Goal: Task Accomplishment & Management: Complete application form

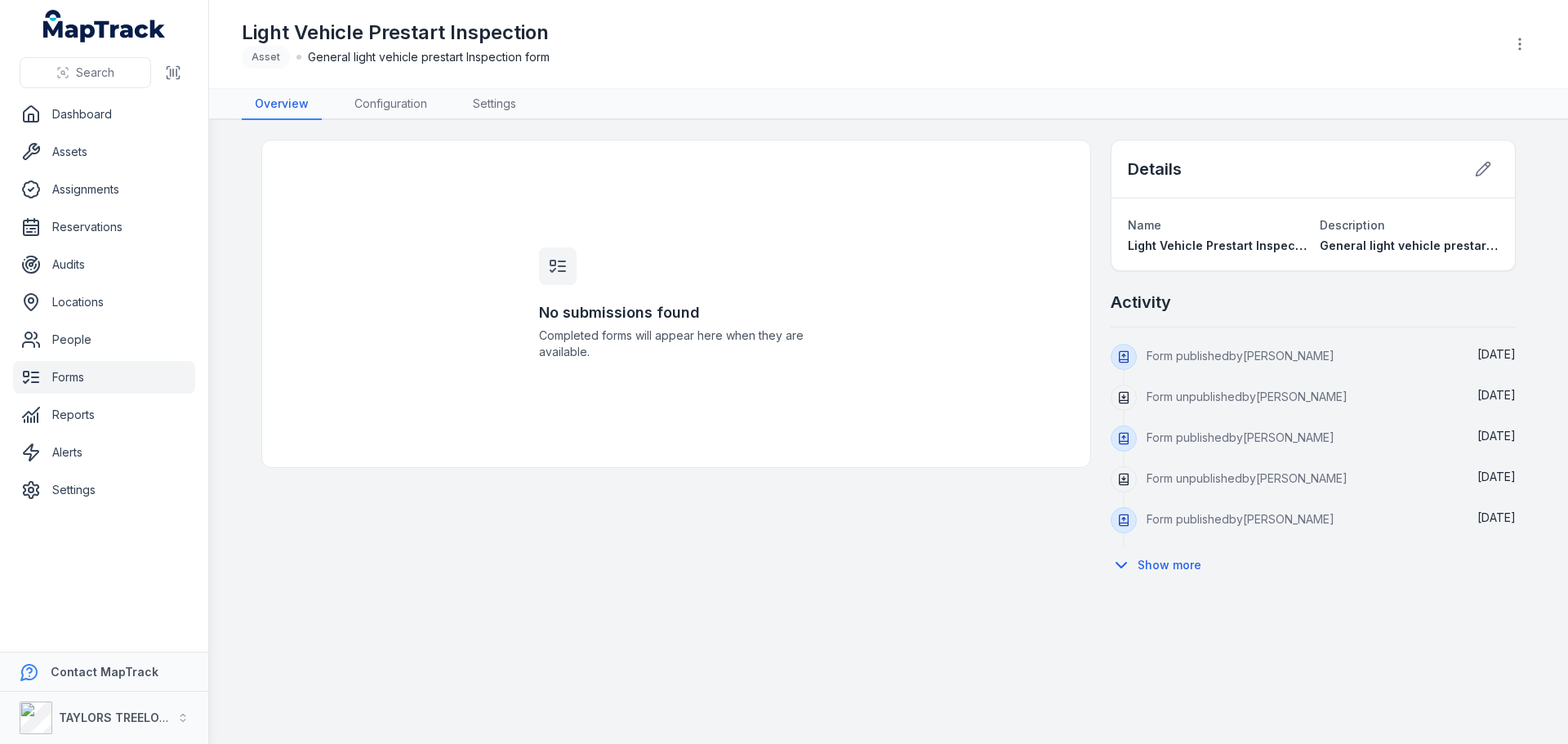
click at [74, 376] on link "Forms" at bounding box center [103, 377] width 182 height 32
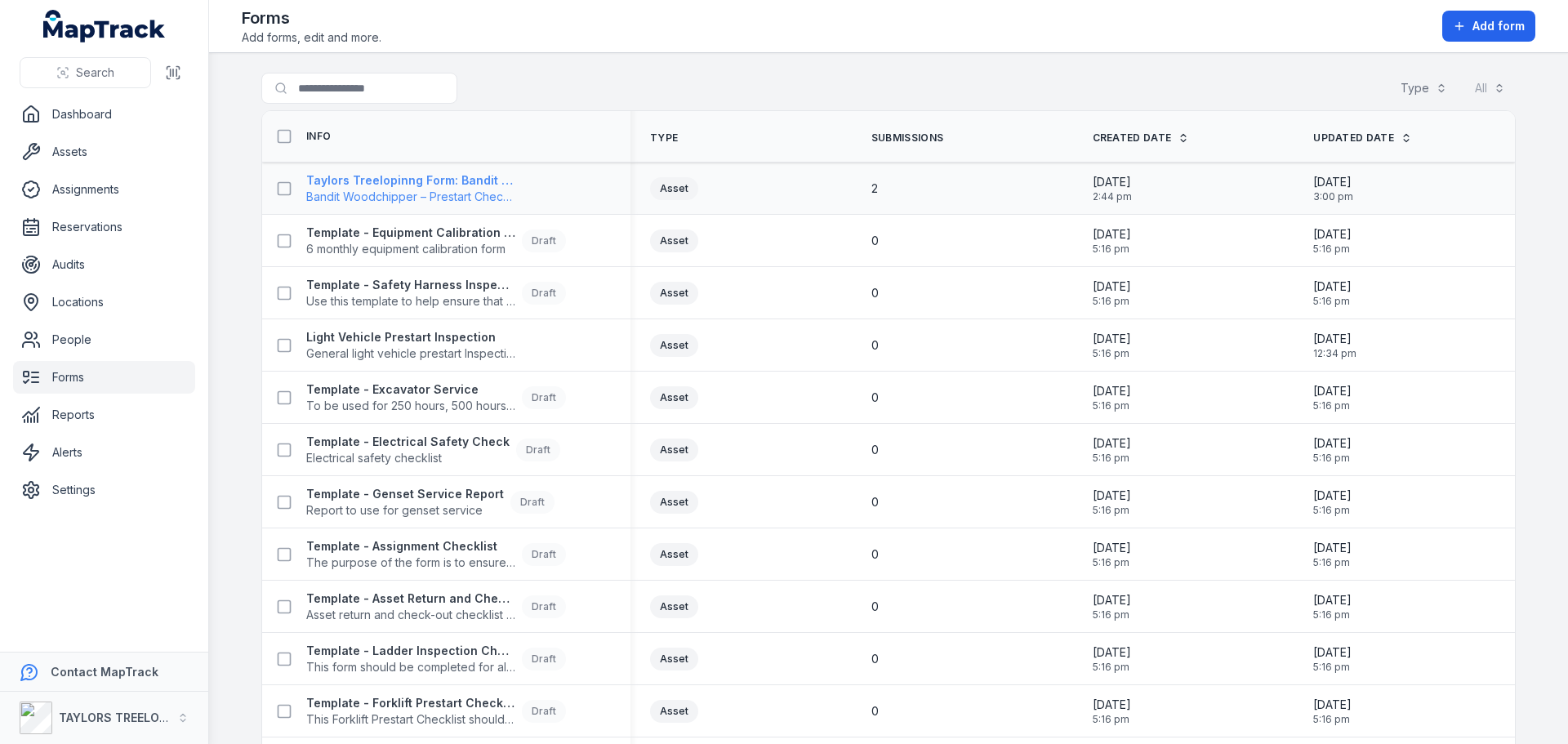
click at [398, 193] on span "Bandit Woodchipper – Prestart Checklist" at bounding box center [410, 197] width 209 height 17
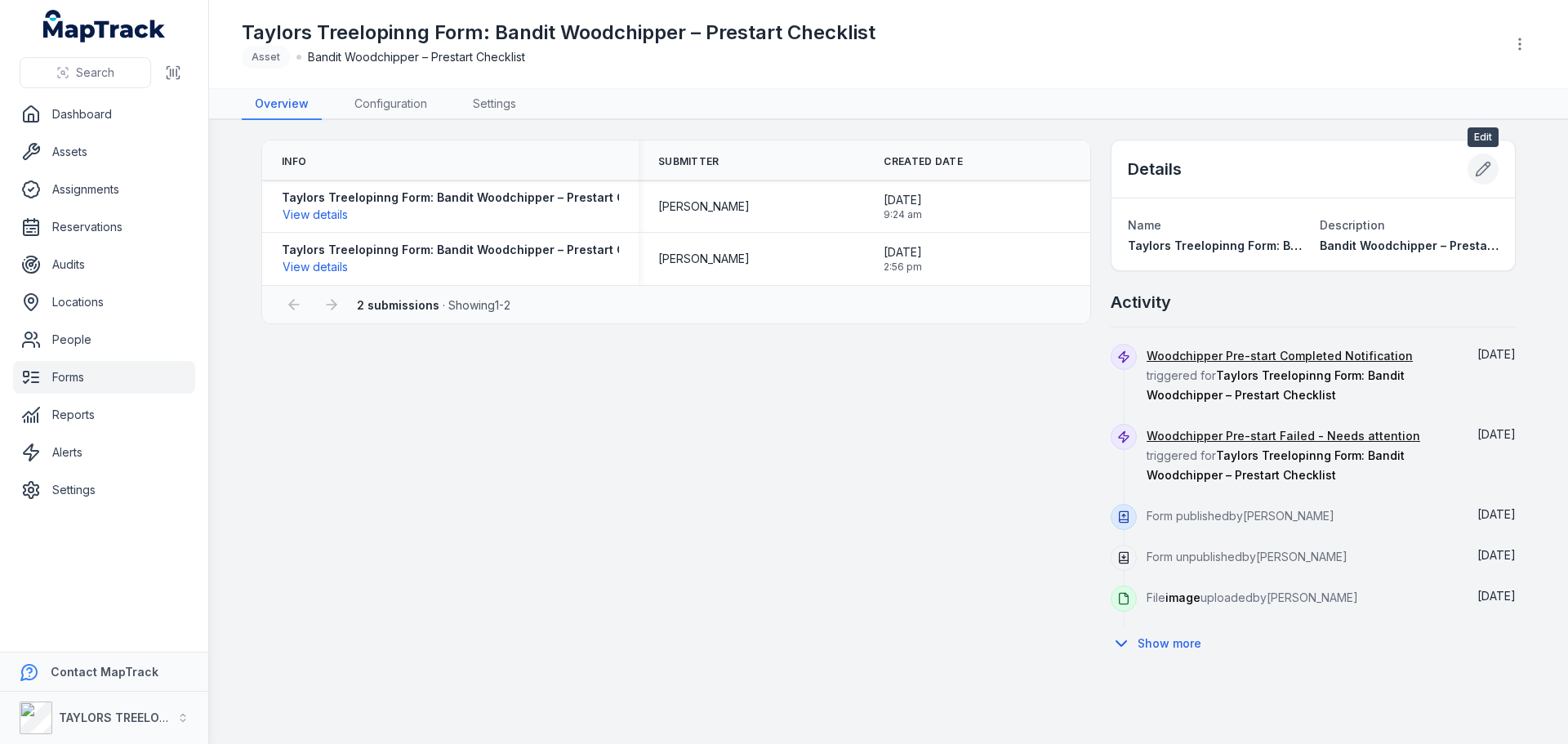
click at [1484, 167] on icon at bounding box center [1484, 169] width 17 height 17
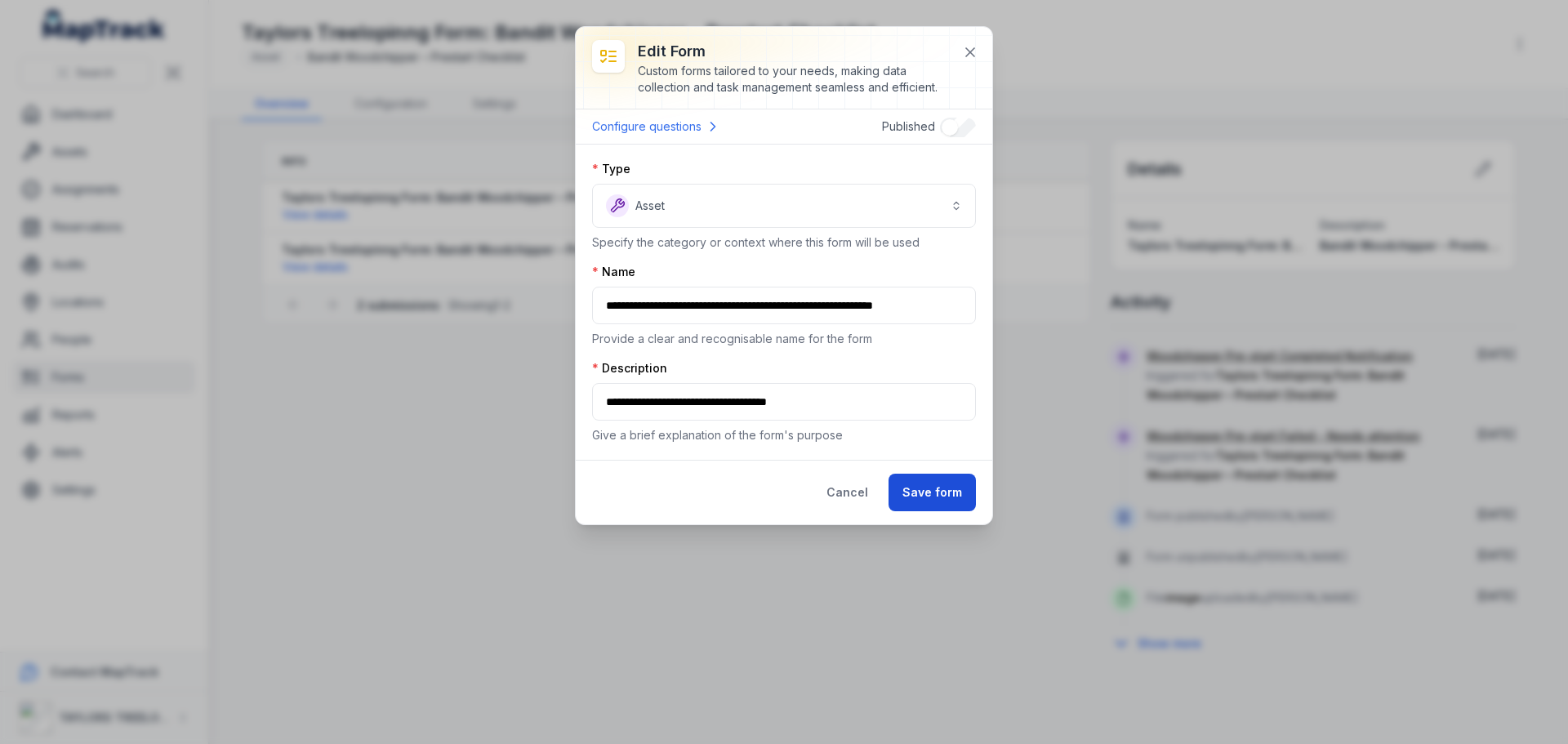
click at [936, 500] on button "Save form" at bounding box center [932, 493] width 88 height 38
